Goal: Task Accomplishment & Management: Use online tool/utility

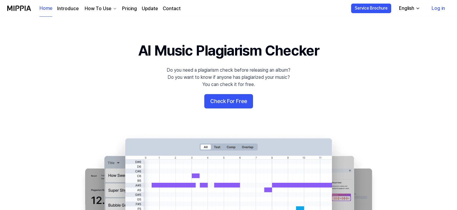
click at [436, 9] on link "Log in" at bounding box center [438, 8] width 23 height 17
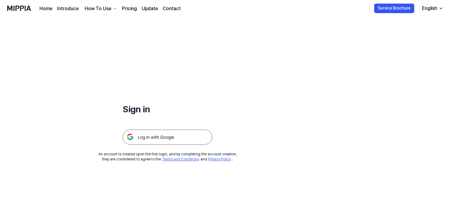
click at [161, 137] on img at bounding box center [168, 137] width 90 height 15
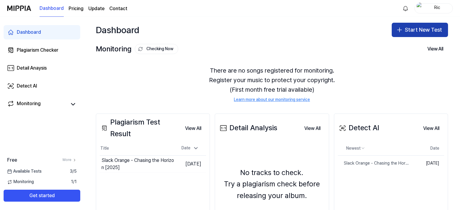
click at [410, 32] on button "Start New Test" at bounding box center [420, 30] width 56 height 14
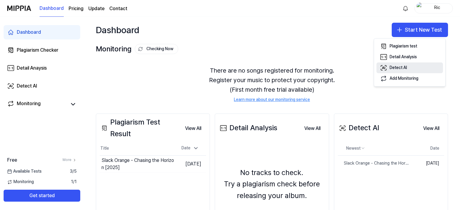
click at [388, 66] on button "Detect AI" at bounding box center [409, 68] width 66 height 11
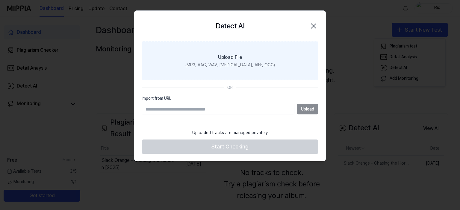
click at [230, 53] on label "Upload File (MP3, AAC, WAV, [MEDICAL_DATA], AIFF, OGG)" at bounding box center [230, 61] width 177 height 39
click at [0, 0] on input "Upload File (MP3, AAC, WAV, [MEDICAL_DATA], AIFF, OGG)" at bounding box center [0, 0] width 0 height 0
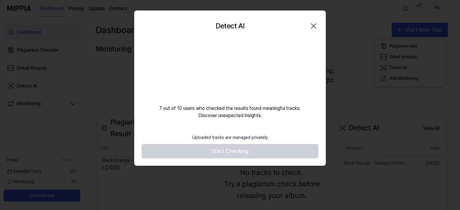
click at [235, 151] on footer "Uploaded tracks are managed privately Start Checking" at bounding box center [230, 145] width 177 height 28
click at [237, 151] on footer "Uploaded tracks are managed privately Start Checking" at bounding box center [230, 145] width 177 height 28
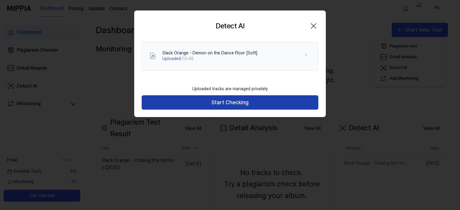
click at [228, 100] on button "Start Checking" at bounding box center [230, 102] width 177 height 14
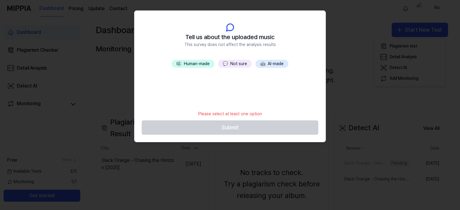
click at [198, 64] on button "🎼 Human-made" at bounding box center [193, 64] width 43 height 8
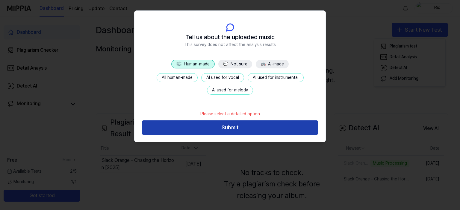
click at [229, 128] on button "Submit" at bounding box center [230, 128] width 177 height 14
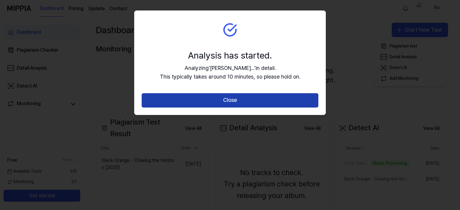
click at [234, 100] on button "Close" at bounding box center [230, 100] width 177 height 14
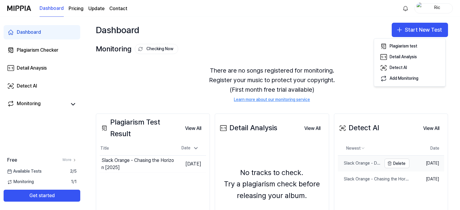
click at [345, 162] on div "Slack Orange - Demon on the Dance Floor [Soft]" at bounding box center [360, 164] width 44 height 6
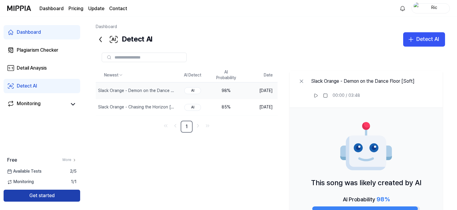
click at [39, 194] on button "Get started" at bounding box center [42, 196] width 77 height 12
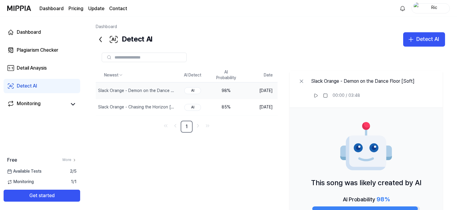
click at [24, 84] on div "Detect AI" at bounding box center [27, 86] width 20 height 7
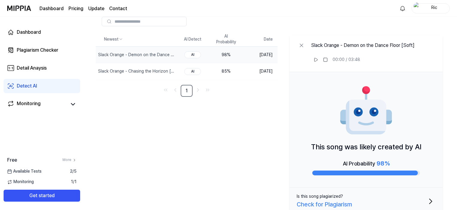
scroll to position [43, 0]
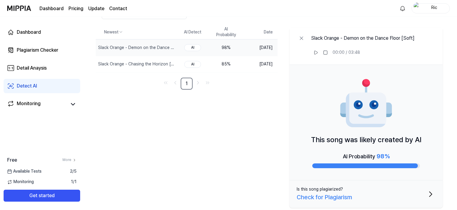
click at [339, 196] on div "Check for Plagiarism" at bounding box center [324, 198] width 55 height 10
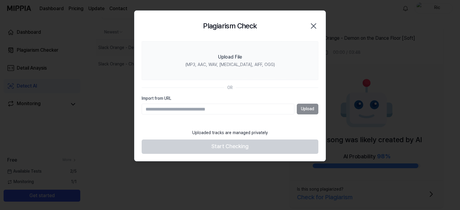
click at [313, 25] on icon "button" at bounding box center [314, 26] width 10 height 10
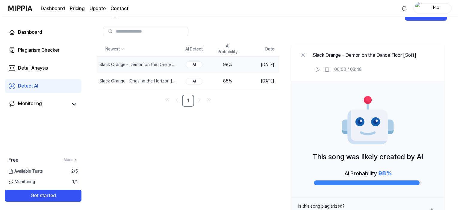
scroll to position [0, 0]
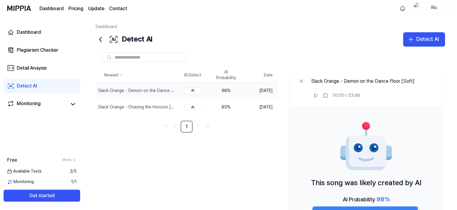
click at [99, 39] on icon at bounding box center [101, 40] width 10 height 10
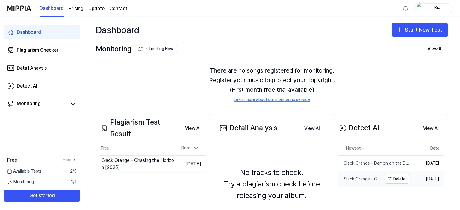
click at [348, 178] on div "Slack Orange - Chasing the Horizon [2025]" at bounding box center [360, 180] width 44 height 6
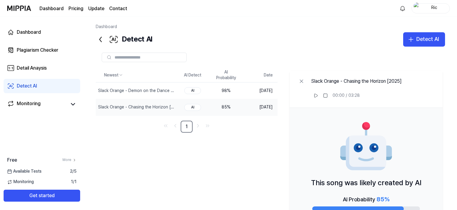
click at [225, 107] on div "85 %" at bounding box center [226, 107] width 24 height 6
click at [99, 37] on icon at bounding box center [101, 40] width 10 height 10
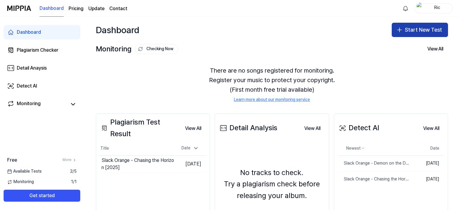
click at [412, 31] on button "Start New Test" at bounding box center [420, 30] width 56 height 14
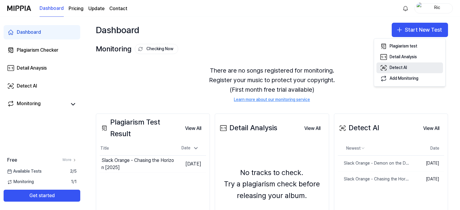
click at [386, 67] on icon "button" at bounding box center [383, 67] width 7 height 7
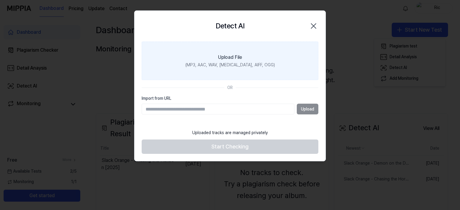
click at [229, 61] on label "Upload File (MP3, AAC, WAV, [MEDICAL_DATA], AIFF, OGG)" at bounding box center [230, 61] width 177 height 39
click at [0, 0] on input "Upload File (MP3, AAC, WAV, [MEDICAL_DATA], AIFF, OGG)" at bounding box center [0, 0] width 0 height 0
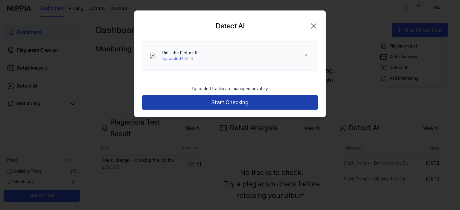
click at [241, 102] on button "Start Checking" at bounding box center [230, 102] width 177 height 14
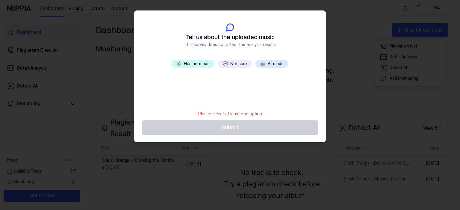
click at [195, 62] on button "🎼 Human-made" at bounding box center [193, 64] width 43 height 8
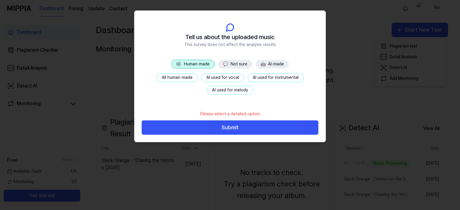
click at [232, 129] on button "Submit" at bounding box center [230, 128] width 177 height 14
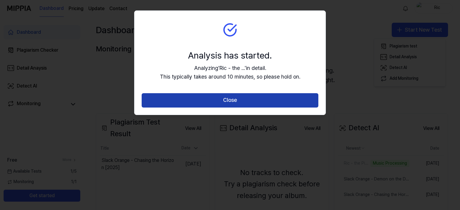
click at [240, 101] on button "Close" at bounding box center [230, 100] width 177 height 14
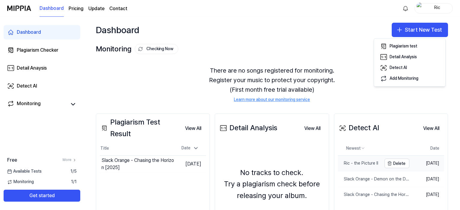
click at [345, 161] on div "Ric - the Picture II" at bounding box center [358, 164] width 40 height 6
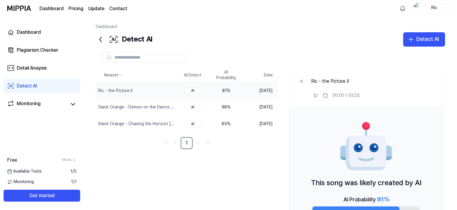
click at [101, 39] on icon at bounding box center [101, 40] width 10 height 10
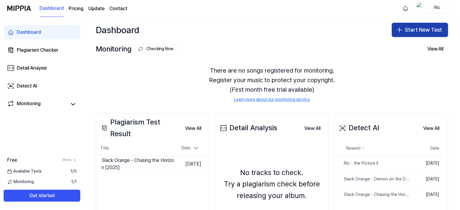
click at [408, 32] on button "Start New Test" at bounding box center [420, 30] width 56 height 14
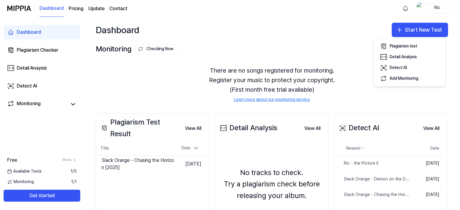
click at [453, 71] on div "Monitoring Checking Now View All Monitoring There are no songs registered for m…" at bounding box center [272, 72] width 376 height 59
click at [35, 69] on div "Detail Anaysis" at bounding box center [32, 68] width 30 height 7
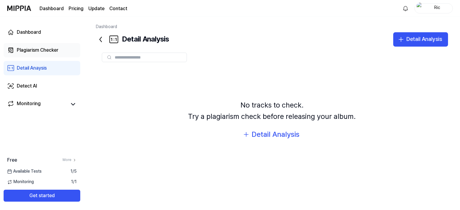
click at [38, 51] on div "Plagiarism Checker" at bounding box center [38, 50] width 42 height 7
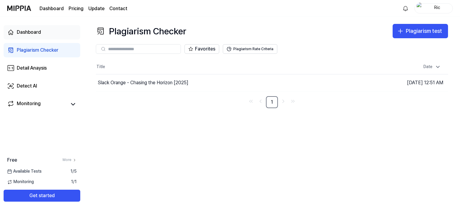
click at [36, 33] on div "Dashboard" at bounding box center [29, 32] width 24 height 7
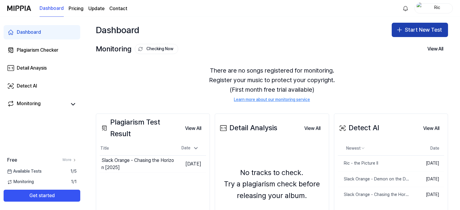
click at [415, 28] on button "Start New Test" at bounding box center [420, 30] width 56 height 14
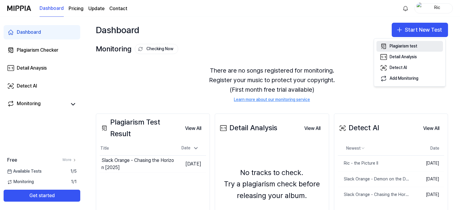
click at [405, 45] on div "Plagiarism test" at bounding box center [403, 46] width 28 height 6
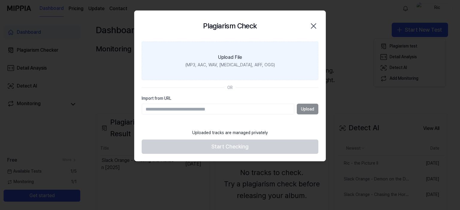
click at [226, 63] on div "(MP3, AAC, WAV, [MEDICAL_DATA], AIFF, OGG)" at bounding box center [229, 65] width 89 height 6
click at [0, 0] on input "Upload File (MP3, AAC, WAV, [MEDICAL_DATA], AIFF, OGG)" at bounding box center [0, 0] width 0 height 0
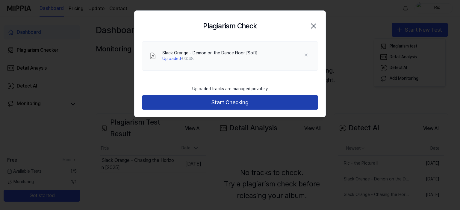
click at [238, 104] on button "Start Checking" at bounding box center [230, 102] width 177 height 14
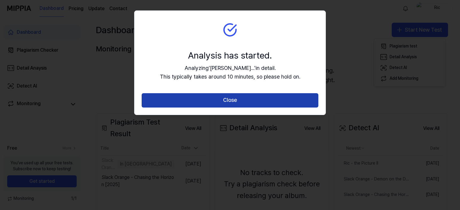
click at [249, 98] on button "Close" at bounding box center [230, 100] width 177 height 14
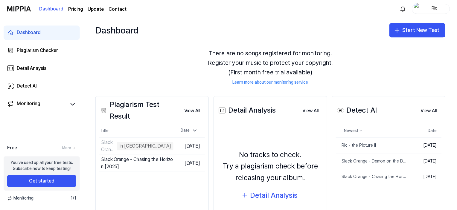
scroll to position [19, 0]
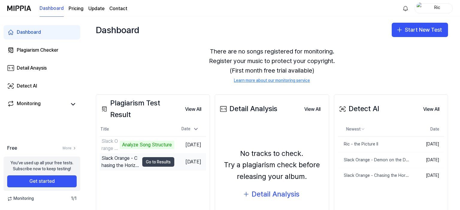
click at [142, 162] on button "Go to Results" at bounding box center [158, 162] width 32 height 10
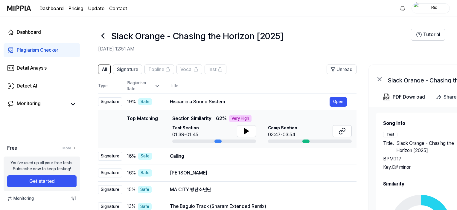
click at [104, 35] on icon at bounding box center [103, 36] width 10 height 10
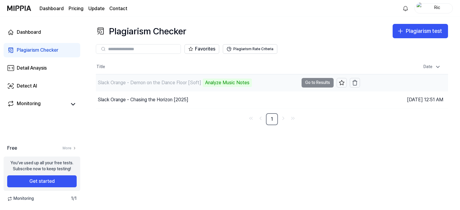
click at [316, 82] on td "Slack Orange - Demon on the Dance Floor [Soft] Analyze Music Notes Go to Results" at bounding box center [228, 83] width 264 height 17
click at [138, 83] on div "Slack Orange - Demon on the Dance Floor [Soft]" at bounding box center [150, 82] width 104 height 7
click at [232, 83] on div "Analyze Music Notes" at bounding box center [227, 83] width 49 height 8
click at [42, 48] on div "Plagiarism Checker" at bounding box center [38, 50] width 42 height 7
click at [42, 33] on link "Dashboard" at bounding box center [42, 32] width 77 height 14
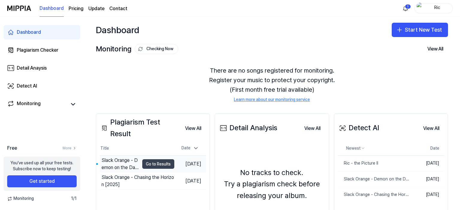
click at [146, 163] on button "Go to Results" at bounding box center [158, 165] width 32 height 10
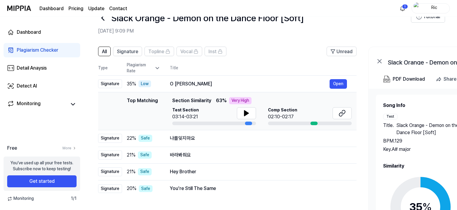
scroll to position [17, 0]
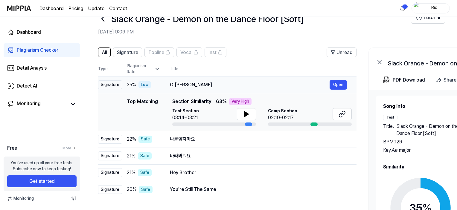
click at [146, 85] on div "Low" at bounding box center [145, 84] width 13 height 7
click at [245, 114] on icon at bounding box center [247, 114] width 4 height 5
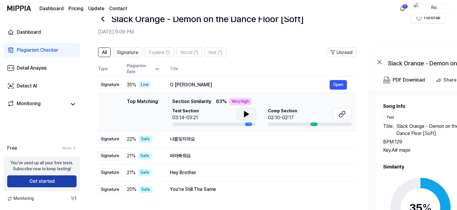
click at [38, 182] on button "Get started" at bounding box center [41, 182] width 69 height 12
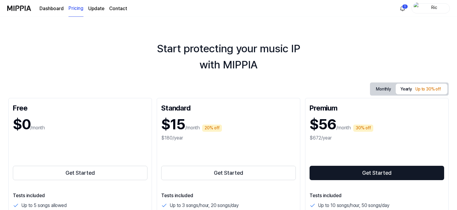
click at [57, 7] on link "Dashboard" at bounding box center [52, 8] width 24 height 7
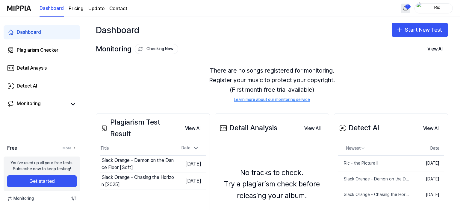
click at [404, 7] on html "Dashboard Pricing Update Contact 1 Ric Dashboard Plagiarism Checker Detail Anay…" at bounding box center [230, 105] width 460 height 210
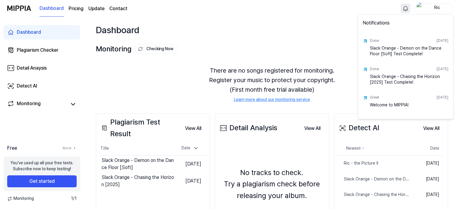
click at [306, 46] on html "Dashboard Pricing Update Contact Ric Dashboard Plagiarism Checker Detail Anaysi…" at bounding box center [230, 105] width 460 height 210
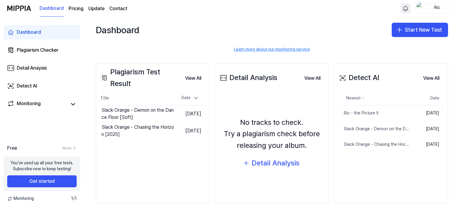
scroll to position [52, 0]
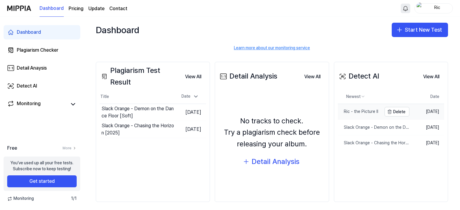
click at [355, 112] on div "Ric - the Picture II" at bounding box center [358, 112] width 40 height 6
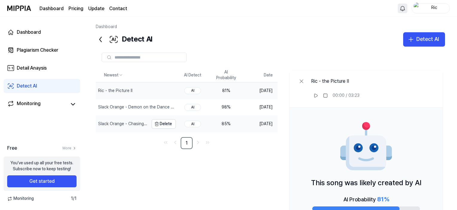
click at [120, 124] on div "Slack Orange - Chasing the Horizon [2025]" at bounding box center [122, 124] width 49 height 6
click at [36, 50] on div "Plagiarism Checker" at bounding box center [38, 50] width 42 height 7
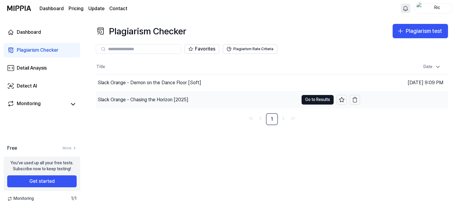
click at [140, 99] on div "Slack Orange - Chasing the Horizon [2025]" at bounding box center [143, 99] width 91 height 7
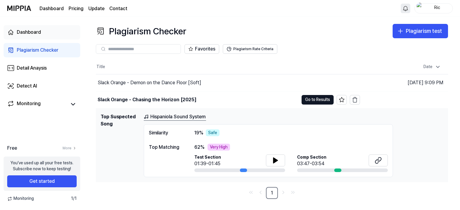
click at [40, 27] on link "Dashboard" at bounding box center [42, 32] width 77 height 14
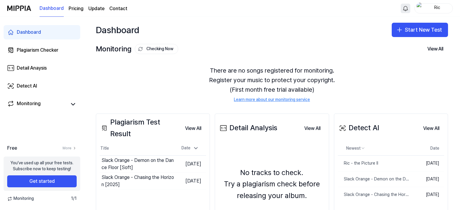
click at [25, 9] on img at bounding box center [19, 8] width 24 height 16
click at [25, 8] on img at bounding box center [19, 8] width 24 height 16
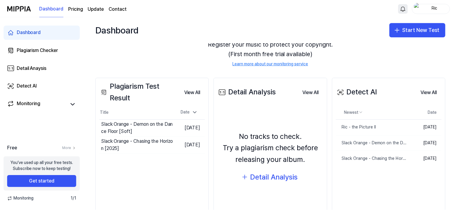
scroll to position [55, 0]
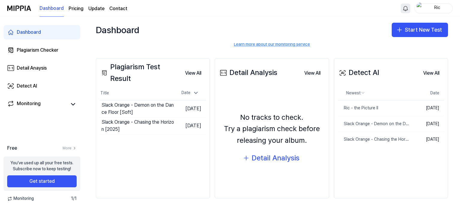
click at [441, 6] on div "Ric" at bounding box center [436, 8] width 23 height 7
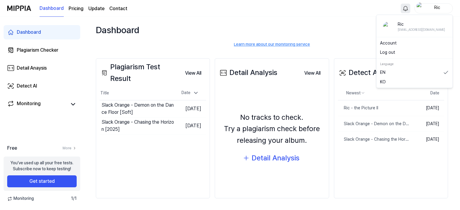
click at [441, 6] on div "Ric" at bounding box center [436, 8] width 23 height 7
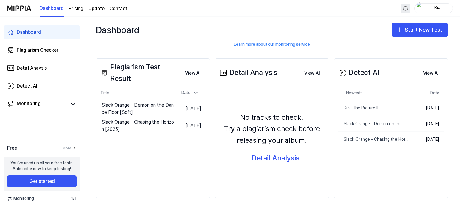
click at [78, 8] on page\) "Pricing" at bounding box center [76, 8] width 15 height 7
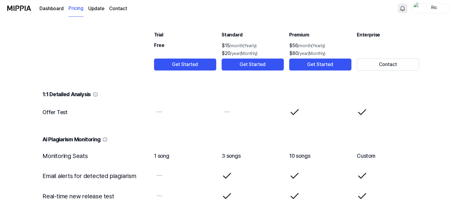
scroll to position [765, 0]
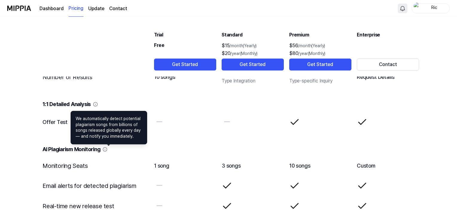
click at [107, 150] on icon at bounding box center [105, 150] width 4 height 4
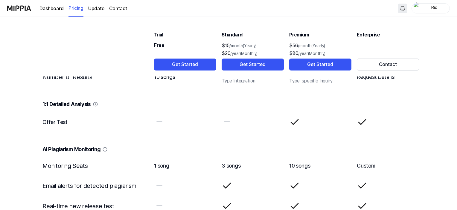
click at [107, 150] on icon at bounding box center [105, 150] width 4 height 4
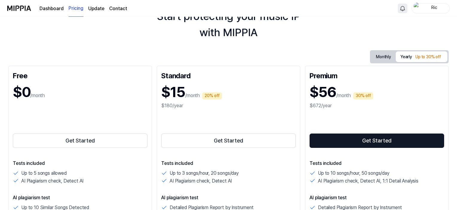
scroll to position [0, 0]
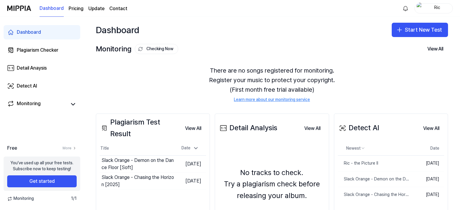
click at [436, 6] on div "Ric" at bounding box center [436, 8] width 23 height 7
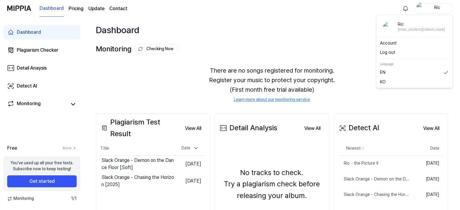
click at [387, 53] on button "Log out" at bounding box center [414, 53] width 69 height 6
